Goal: Use online tool/utility: Utilize a website feature to perform a specific function

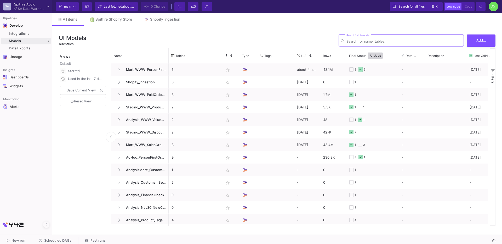
click at [363, 43] on input "Search for UI models" at bounding box center [404, 42] width 115 height 4
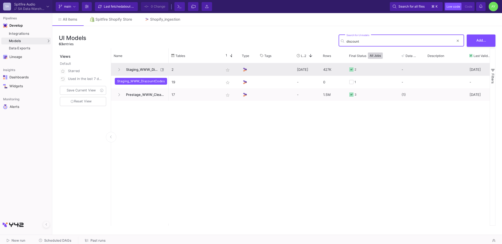
type input "discount"
click at [132, 71] on span "Staging_WWW_DiscountCodes" at bounding box center [141, 70] width 36 height 12
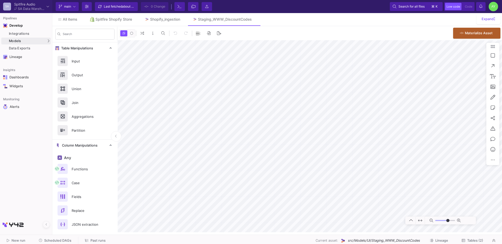
type input "-35"
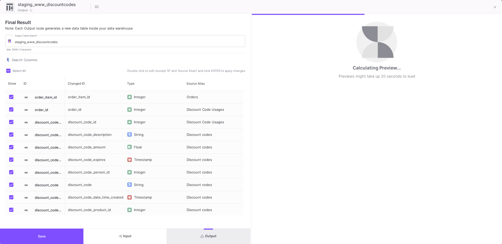
click at [208, 233] on button "Output" at bounding box center [208, 236] width 83 height 15
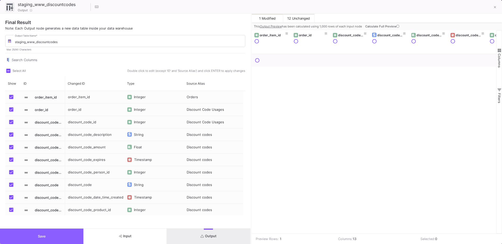
click at [44, 233] on button "Save" at bounding box center [41, 236] width 83 height 15
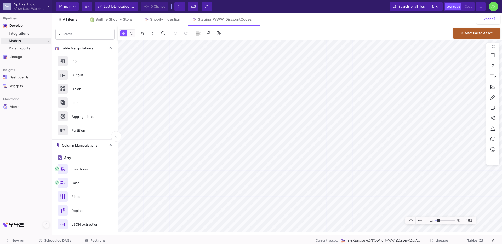
click at [67, 15] on link "All items" at bounding box center [67, 19] width 31 height 13
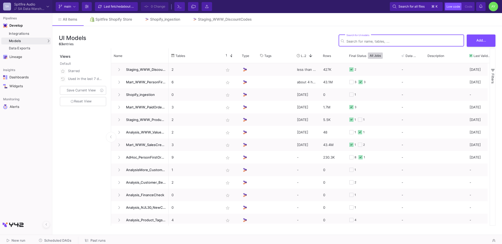
click at [378, 42] on input "Search for UI models" at bounding box center [404, 42] width 115 height 4
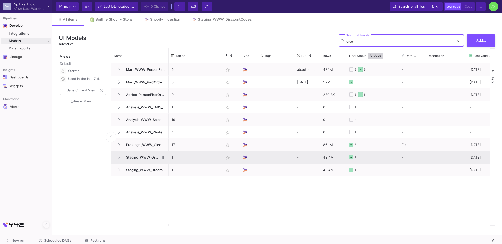
type input "order"
click at [148, 159] on span "Staging_WWW_Orders" at bounding box center [141, 157] width 36 height 12
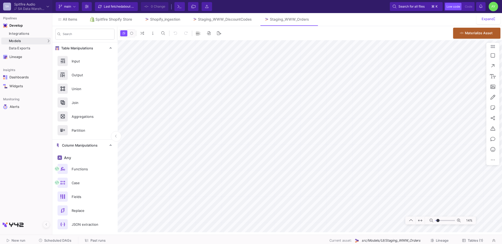
type input "-28"
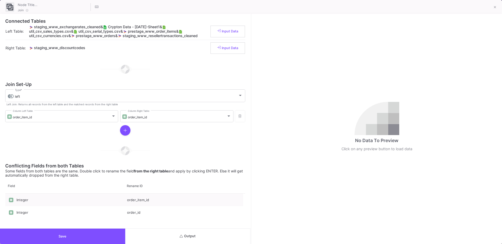
click at [216, 240] on button "Output" at bounding box center [187, 236] width 125 height 15
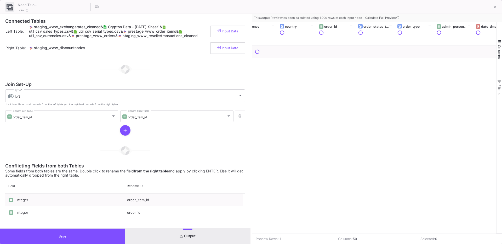
scroll to position [0, 32]
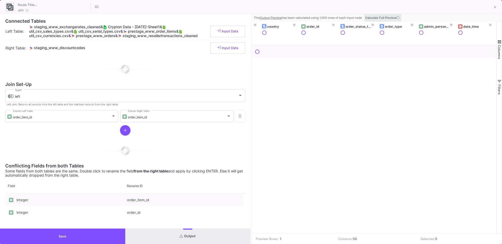
click at [380, 15] on button "Calculate Full Preview" at bounding box center [382, 18] width 37 height 8
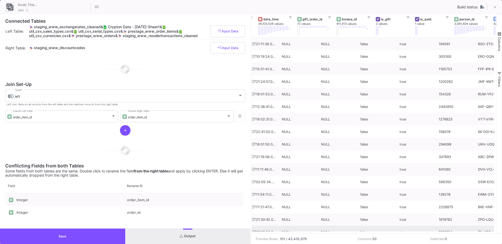
scroll to position [0, 265]
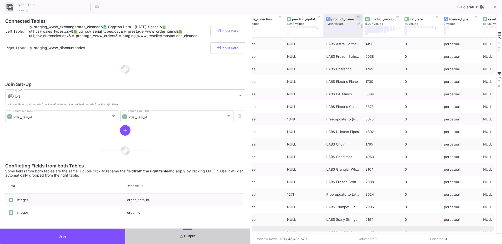
click at [359, 18] on icon at bounding box center [358, 17] width 3 height 3
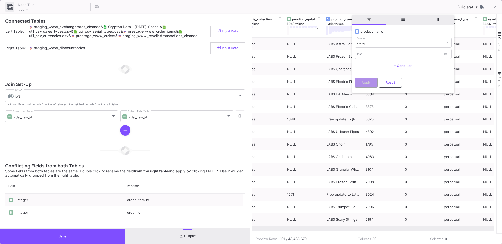
click at [371, 48] on mat-form-field "is equal Operator *" at bounding box center [403, 42] width 97 height 11
click at [375, 45] on div "is equal Operator *" at bounding box center [403, 42] width 93 height 11
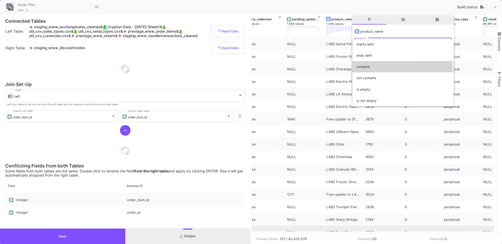
click at [368, 72] on span "contains" at bounding box center [403, 66] width 93 height 11
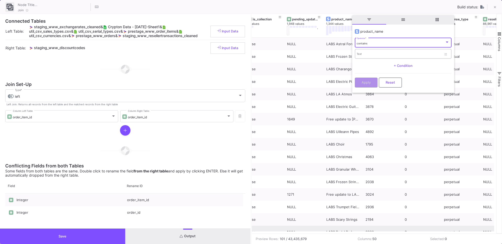
click at [366, 59] on div "Text" at bounding box center [399, 53] width 85 height 11
type input "Intimate Grand"
click at [364, 84] on span "Apply" at bounding box center [366, 82] width 9 height 4
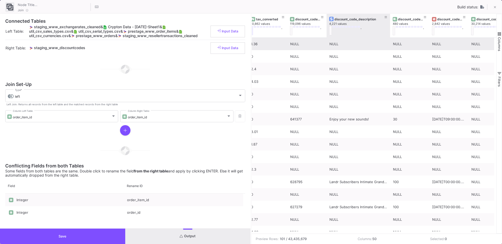
drag, startPoint x: 365, startPoint y: 29, endPoint x: 362, endPoint y: 43, distance: 14.5
click at [362, 43] on div "discount_code_id 119,096 values . discount_code_description 4,221 values . disc…" at bounding box center [374, 124] width 245 height 220
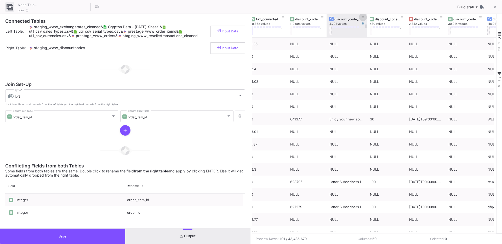
click at [364, 17] on icon at bounding box center [363, 17] width 3 height 3
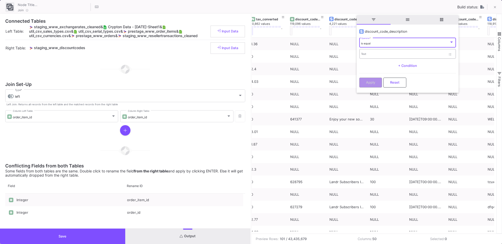
click at [365, 53] on input "Text" at bounding box center [403, 54] width 85 height 3
click at [375, 43] on div "is equal" at bounding box center [405, 43] width 88 height 3
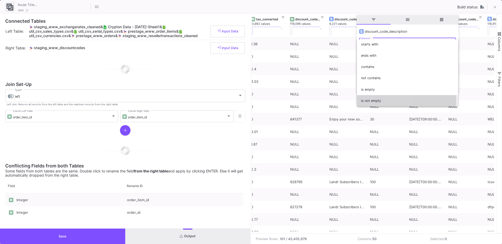
click at [368, 101] on span "is not empty" at bounding box center [407, 100] width 93 height 11
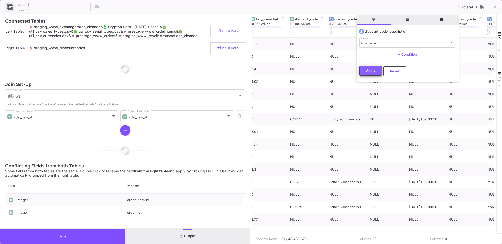
click at [369, 69] on span "Apply" at bounding box center [370, 71] width 9 height 4
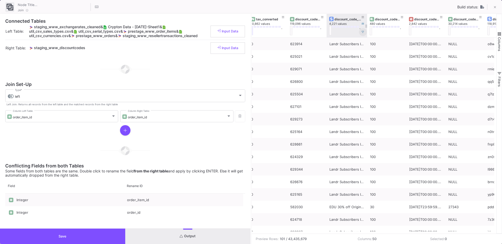
click at [363, 32] on icon at bounding box center [363, 32] width 3 height 3
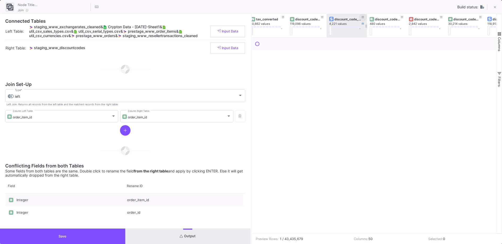
click at [365, 17] on button at bounding box center [363, 17] width 8 height 8
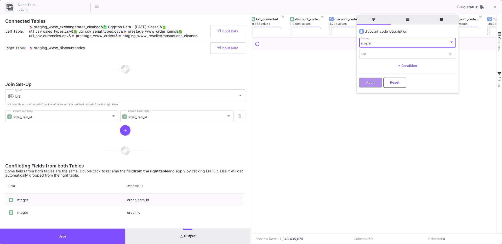
click at [379, 45] on div "is equal Operator *" at bounding box center [407, 42] width 93 height 11
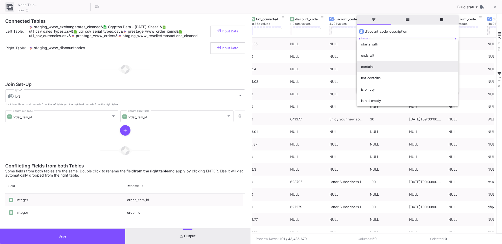
click at [379, 66] on span "contains" at bounding box center [407, 66] width 93 height 11
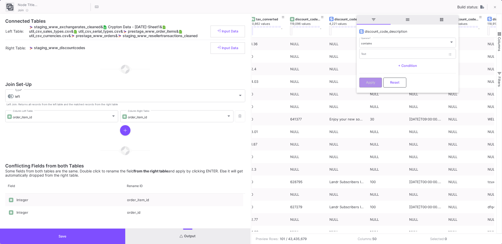
click at [374, 59] on mat-form-field "Text" at bounding box center [407, 53] width 97 height 11
click at [371, 55] on input "Text" at bounding box center [403, 54] width 85 height 3
type input "Landr"
click at [366, 81] on span "Apply" at bounding box center [370, 82] width 9 height 4
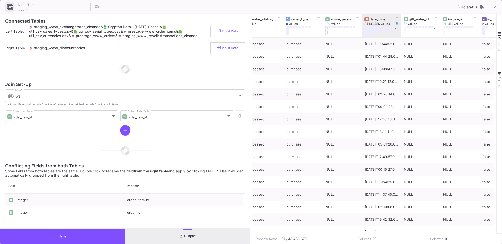
click at [381, 20] on div "date_time" at bounding box center [383, 19] width 26 height 4
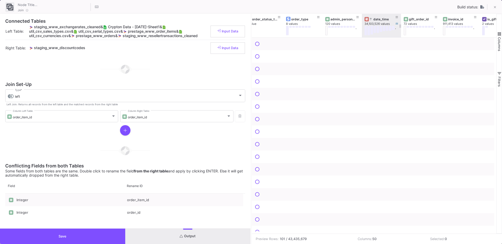
click at [381, 20] on div "date_time" at bounding box center [383, 19] width 26 height 4
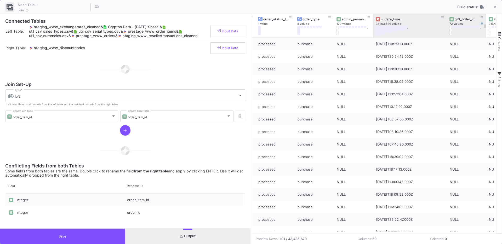
drag, startPoint x: 412, startPoint y: 35, endPoint x: 447, endPoint y: 36, distance: 34.6
click at [447, 36] on div at bounding box center [447, 26] width 2 height 24
